Goal: Book appointment/travel/reservation

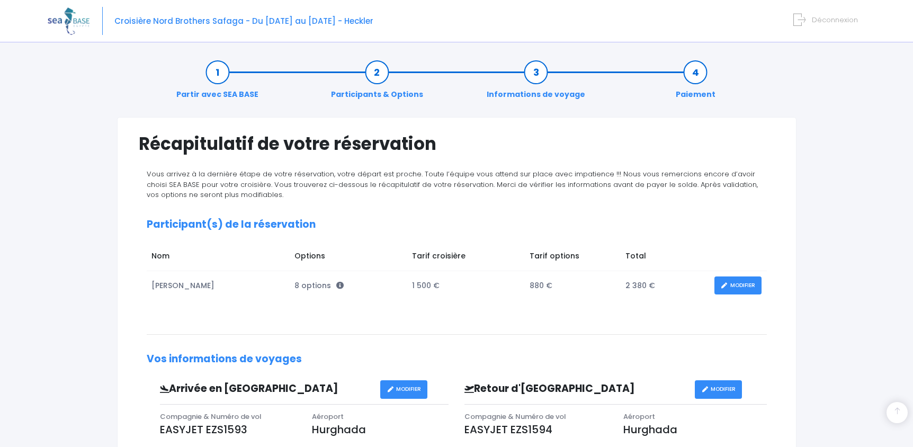
scroll to position [297, 0]
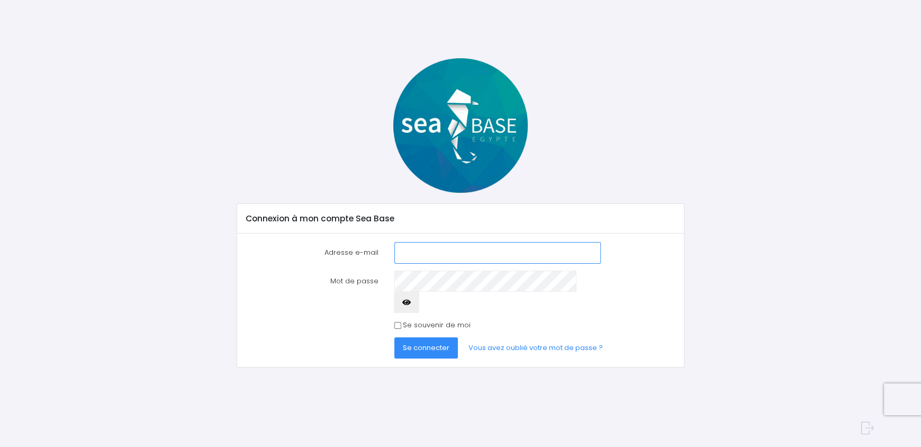
type input "olivier.pollet2@gmail.com"
click at [420, 343] on span "Se connecter" at bounding box center [426, 348] width 47 height 10
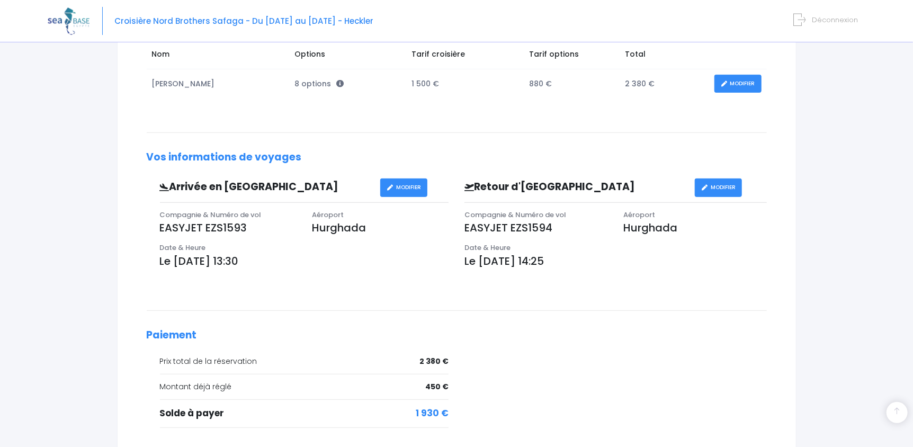
scroll to position [297, 0]
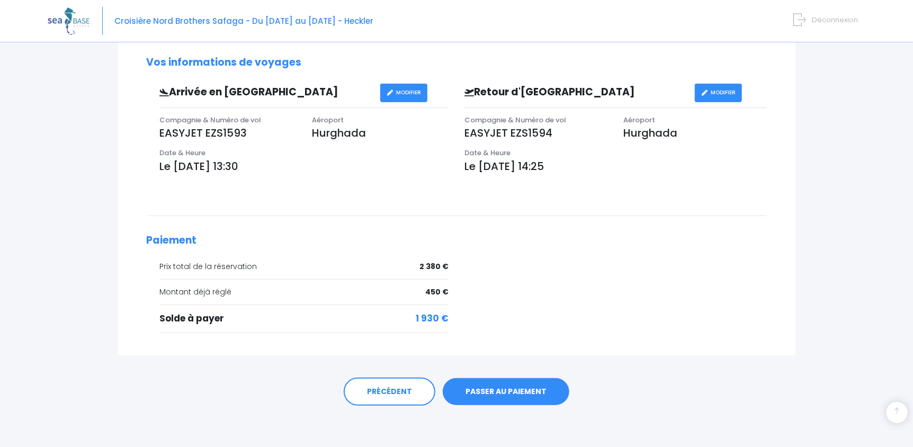
click at [481, 381] on link "PASSER AU PAIEMENT" at bounding box center [506, 392] width 127 height 28
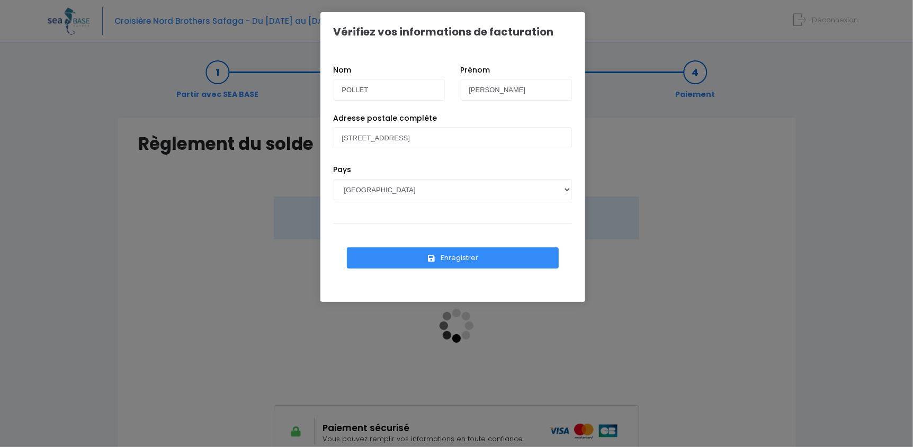
click at [445, 250] on button "Enregistrer" at bounding box center [453, 257] width 212 height 21
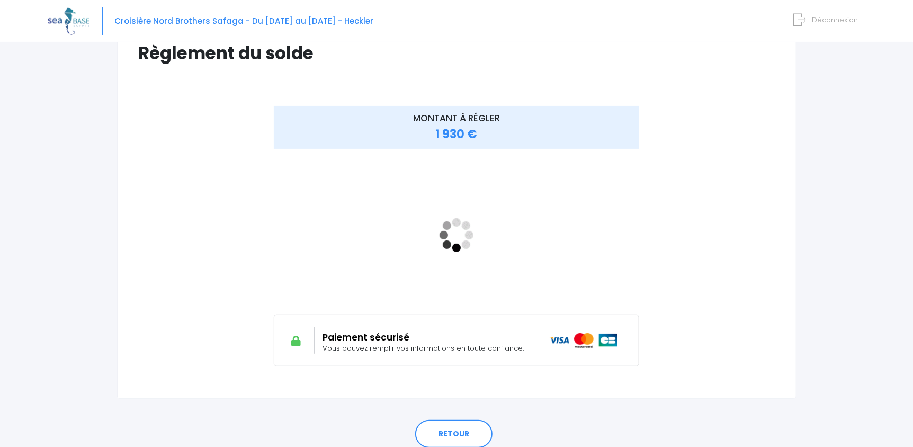
scroll to position [90, 0]
click at [463, 440] on link "RETOUR" at bounding box center [453, 434] width 77 height 29
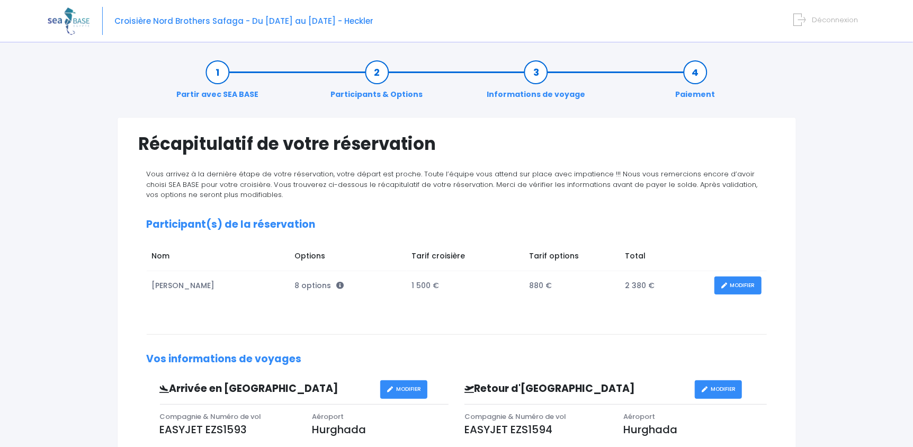
scroll to position [297, 0]
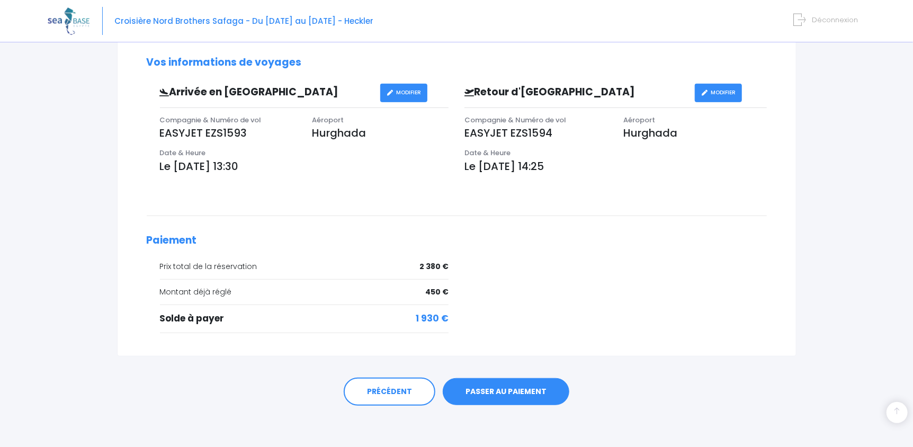
click at [494, 386] on link "PASSER AU PAIEMENT" at bounding box center [506, 392] width 127 height 28
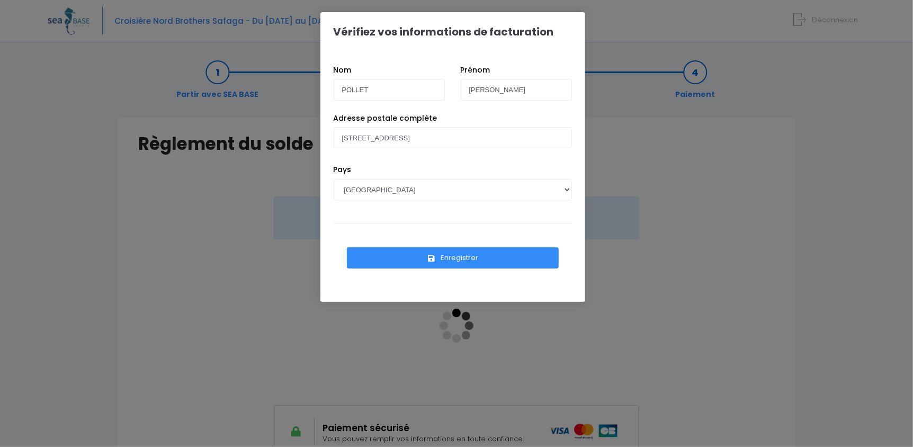
click at [449, 262] on button "Enregistrer" at bounding box center [453, 257] width 212 height 21
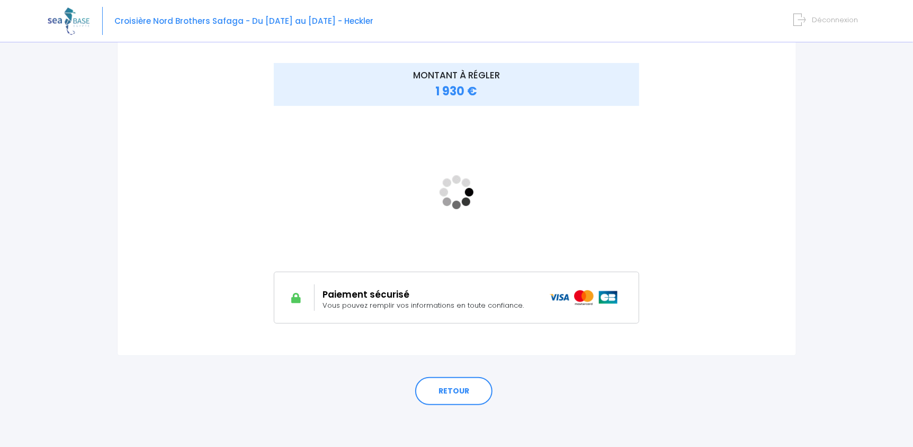
scroll to position [132, 0]
click at [434, 386] on link "RETOUR" at bounding box center [453, 393] width 77 height 29
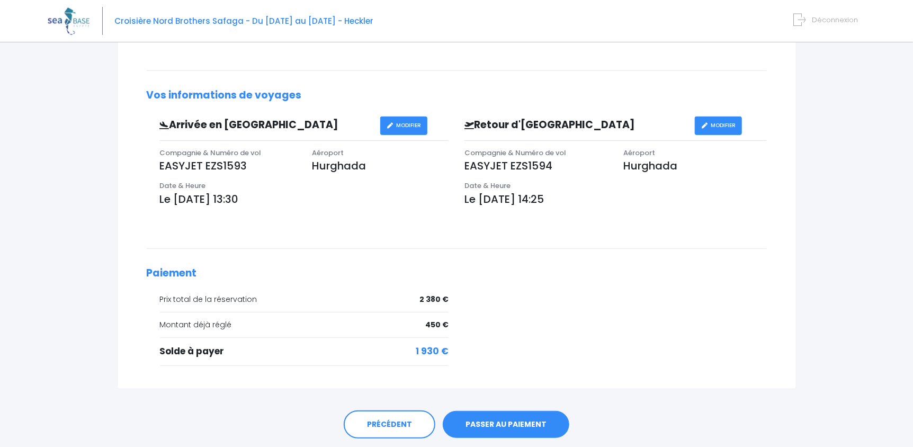
scroll to position [297, 0]
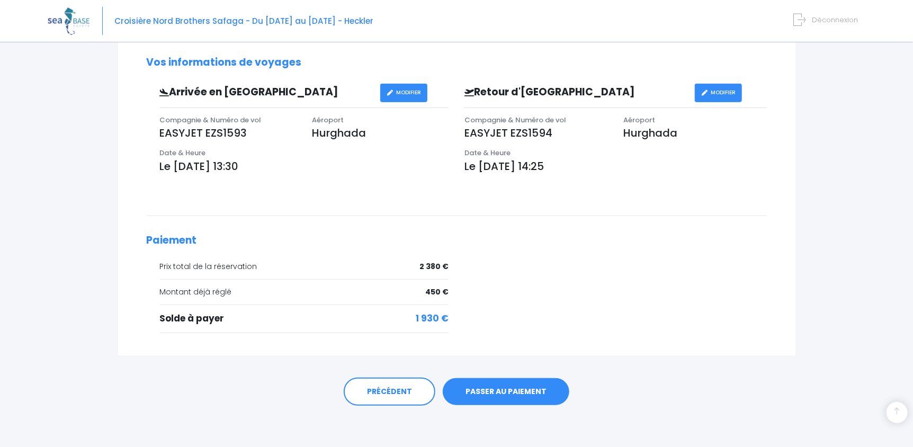
click at [493, 392] on link "PASSER AU PAIEMENT" at bounding box center [506, 392] width 127 height 28
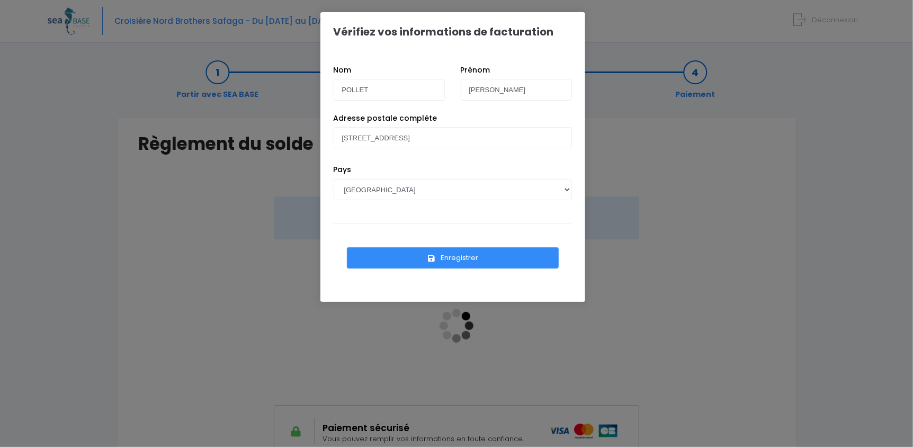
click at [434, 258] on icon "submit" at bounding box center [432, 258] width 10 height 0
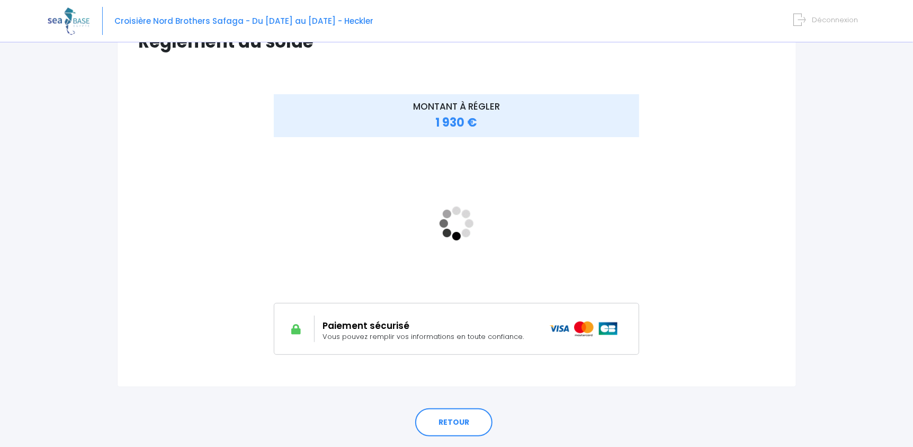
scroll to position [103, 0]
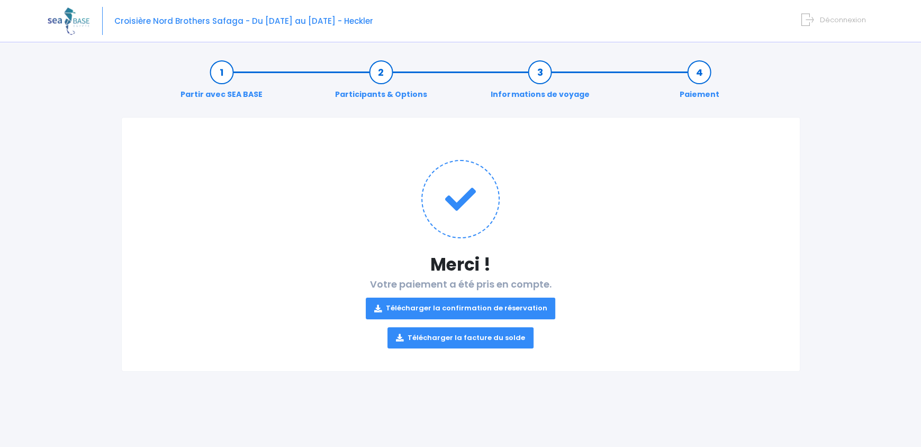
click at [510, 300] on link "Télécharger la confirmation de réservation" at bounding box center [461, 308] width 190 height 21
click at [493, 339] on link "Télécharger la facture du solde" at bounding box center [461, 337] width 146 height 21
click at [431, 336] on link "Télécharger la facture du solde" at bounding box center [461, 337] width 146 height 21
click at [594, 307] on p "Télécharger la confirmation de réservation Télécharger la facture du solde" at bounding box center [461, 319] width 636 height 59
click at [529, 303] on link "Télécharger la confirmation de réservation" at bounding box center [461, 308] width 190 height 21
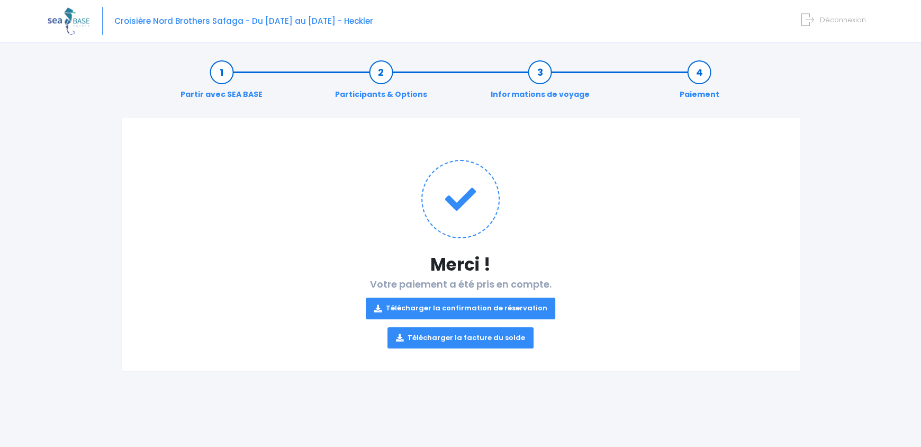
click at [859, 445] on div "Partir avec SEA BASE Participants & Options Informations de voyage Paiement Mer…" at bounding box center [461, 248] width 826 height 398
click at [868, 207] on div "Partir avec SEA BASE Participants & Options Informations de voyage Paiement Mer…" at bounding box center [461, 248] width 826 height 398
